Goal: Information Seeking & Learning: Understand process/instructions

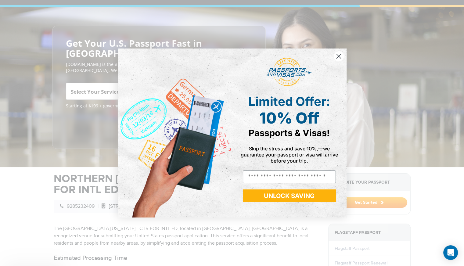
scroll to position [84, 0]
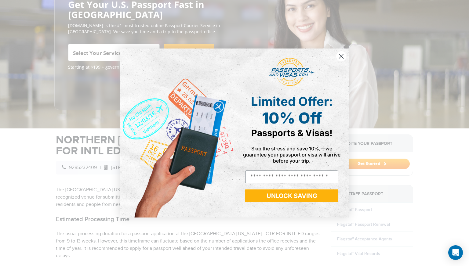
click at [342, 56] on circle "Close dialog" at bounding box center [341, 56] width 10 height 10
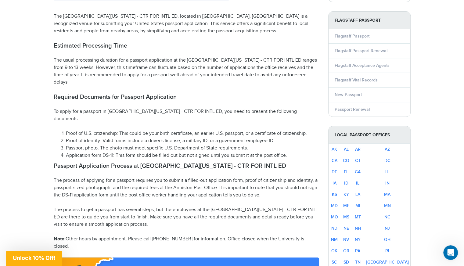
scroll to position [258, 0]
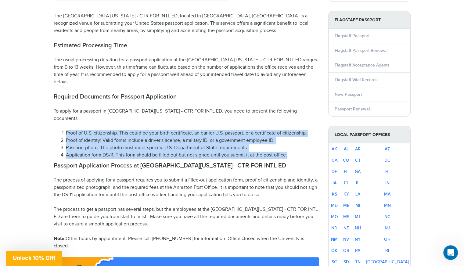
drag, startPoint x: 57, startPoint y: 122, endPoint x: 305, endPoint y: 147, distance: 249.1
click at [305, 147] on ol "Proof of U.S. citizenship: This could be your birth certificate, an earlier U.S…" at bounding box center [187, 144] width 266 height 29
click at [292, 152] on li "Application form DS-11: This form should be filled out but not signed until you…" at bounding box center [192, 155] width 253 height 7
drag, startPoint x: 291, startPoint y: 146, endPoint x: 48, endPoint y: 125, distance: 243.5
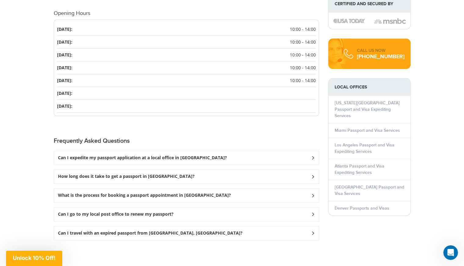
scroll to position [769, 0]
click at [188, 156] on h3 "Can I expedite my passport application at a local office in [GEOGRAPHIC_DATA]?" at bounding box center [142, 158] width 169 height 5
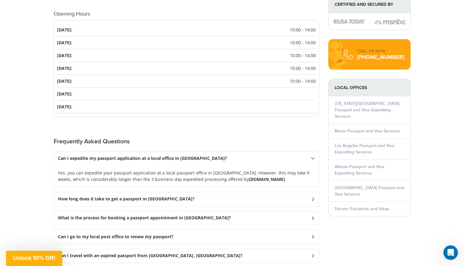
click at [249, 176] on strong "[DOMAIN_NAME]" at bounding box center [267, 179] width 36 height 6
copy strong "Passportsandvisas"
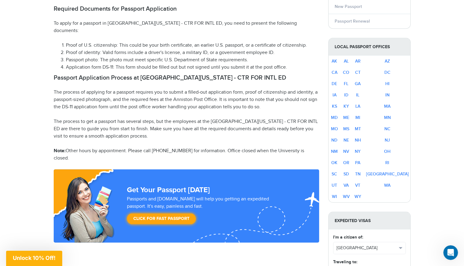
scroll to position [346, 0]
